Goal: Obtain resource: Obtain resource

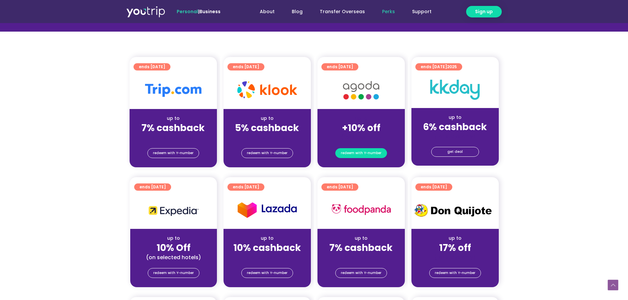
click at [351, 155] on span "redeem with Y-number" at bounding box center [361, 153] width 41 height 9
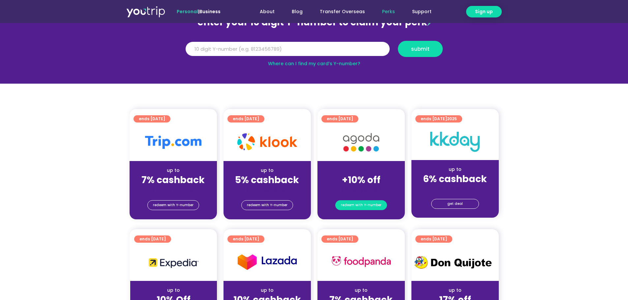
scroll to position [73, 0]
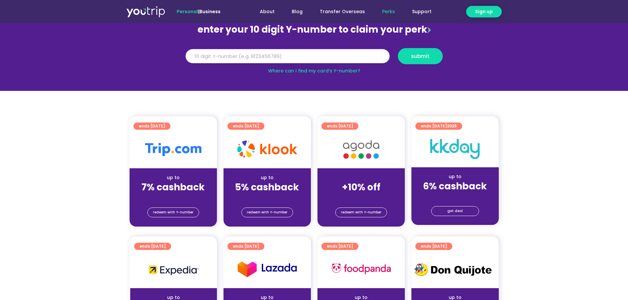
click at [324, 58] on input "Y Number" at bounding box center [288, 56] width 204 height 15
type input "8114522027"
click at [414, 58] on span "submit" at bounding box center [420, 56] width 18 height 5
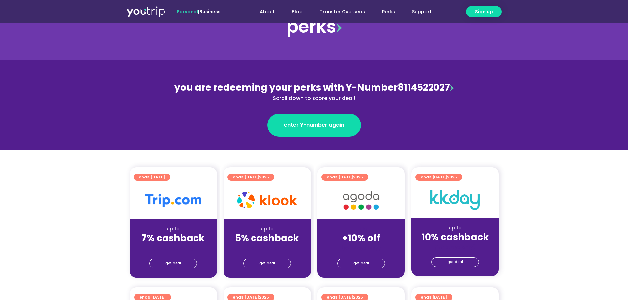
scroll to position [66, 0]
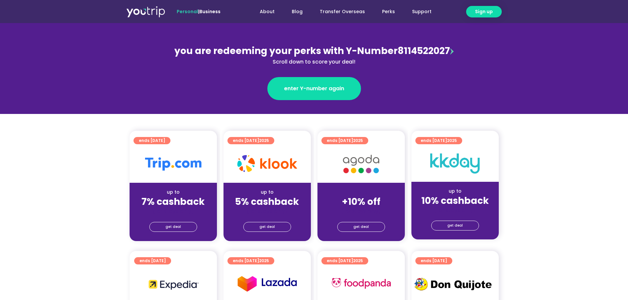
click at [364, 191] on span "up to" at bounding box center [361, 192] width 12 height 7
click at [361, 223] on span "get deal" at bounding box center [360, 227] width 15 height 9
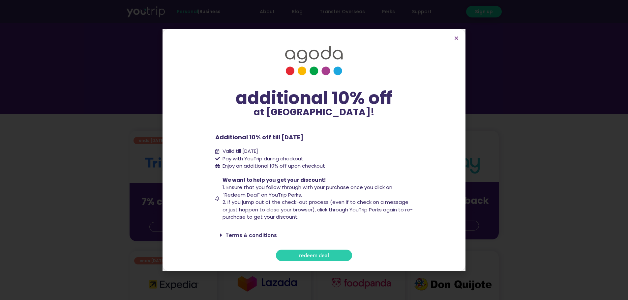
click at [309, 256] on span "redeem deal" at bounding box center [314, 255] width 30 height 5
